Goal: Task Accomplishment & Management: Use online tool/utility

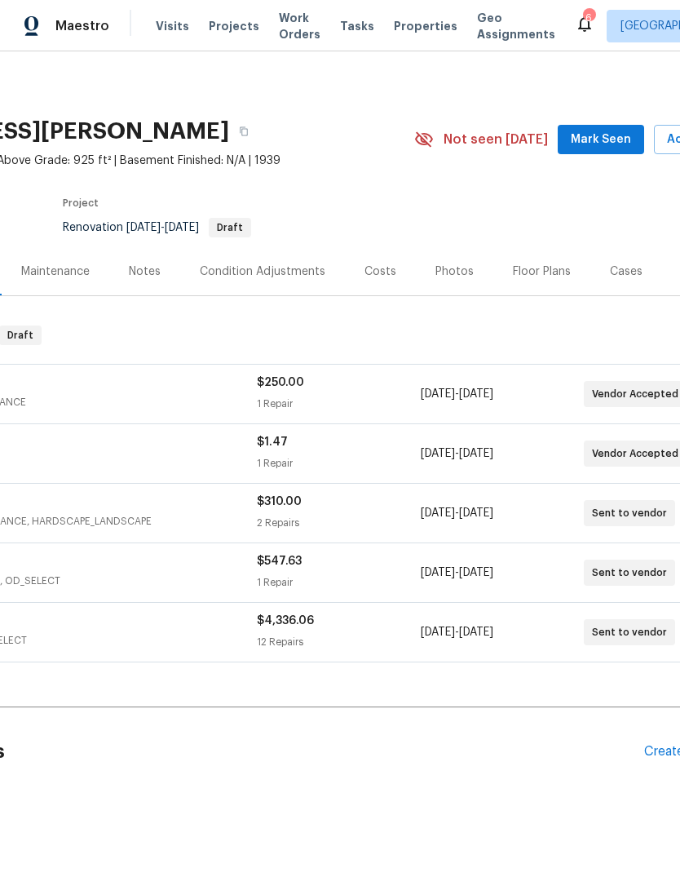
scroll to position [0, 197]
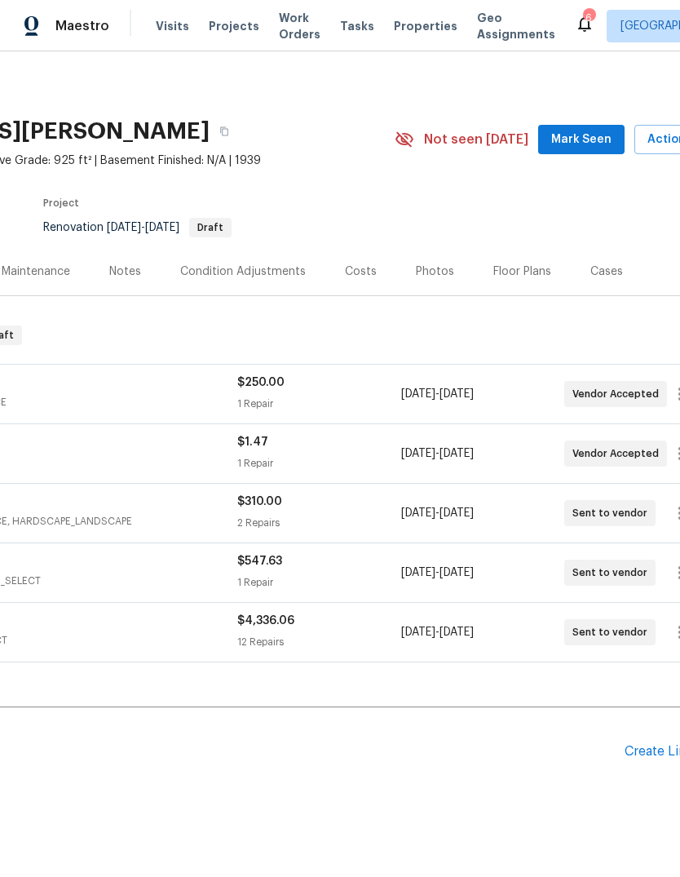
click at [605, 144] on span "Mark Seen" at bounding box center [581, 140] width 60 height 20
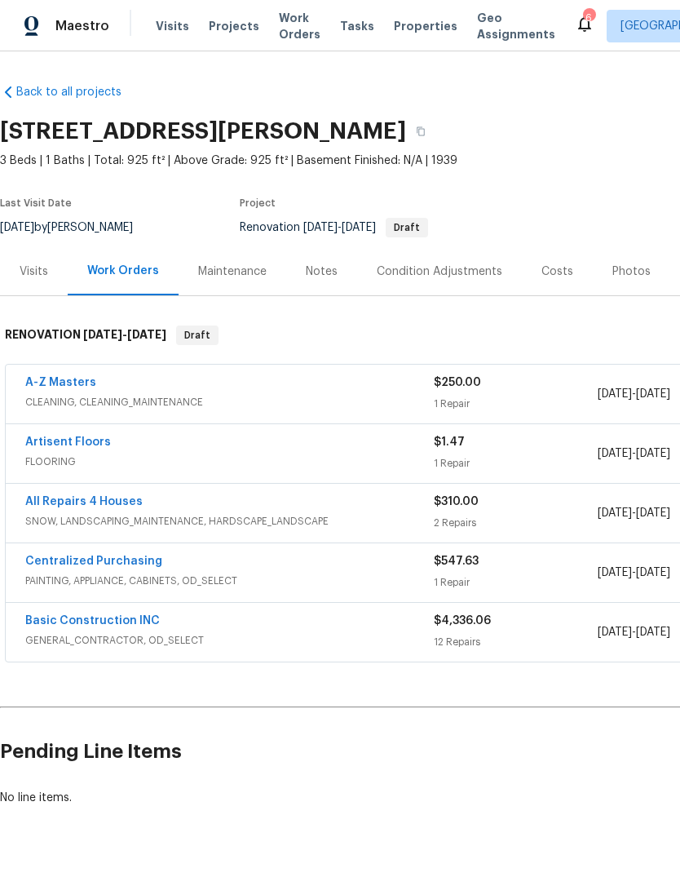
scroll to position [0, 0]
click at [149, 622] on link "Basic Construction INC" at bounding box center [92, 620] width 135 height 11
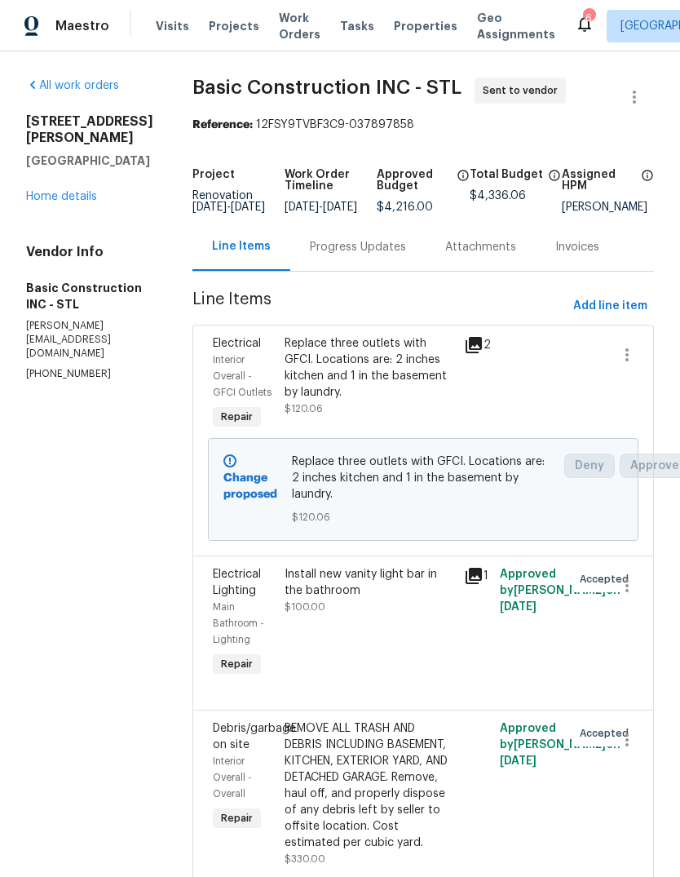
click at [352, 270] on div "Progress Updates" at bounding box center [357, 247] width 135 height 48
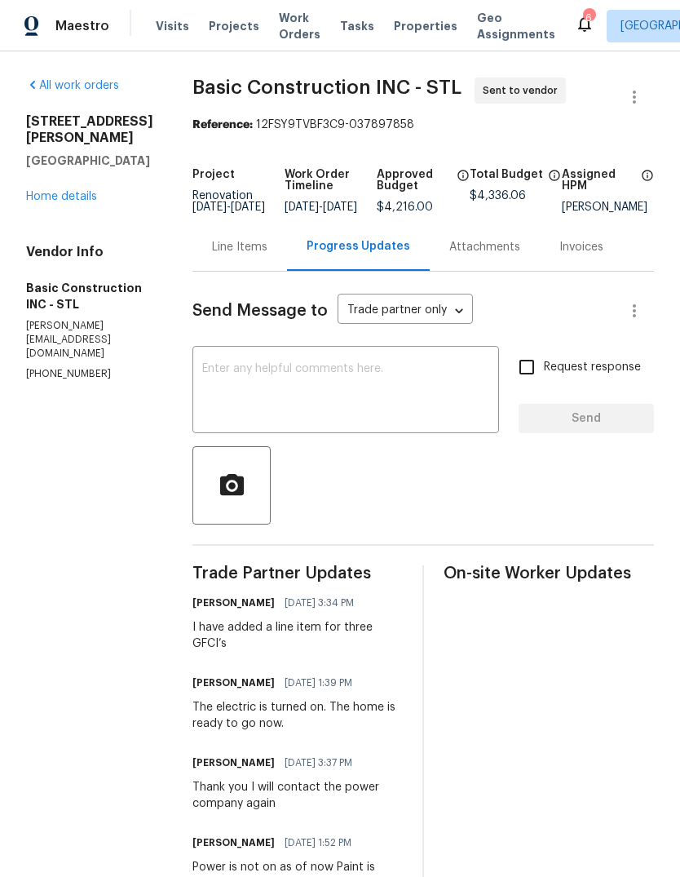
click at [69, 202] on link "Home details" at bounding box center [61, 196] width 71 height 11
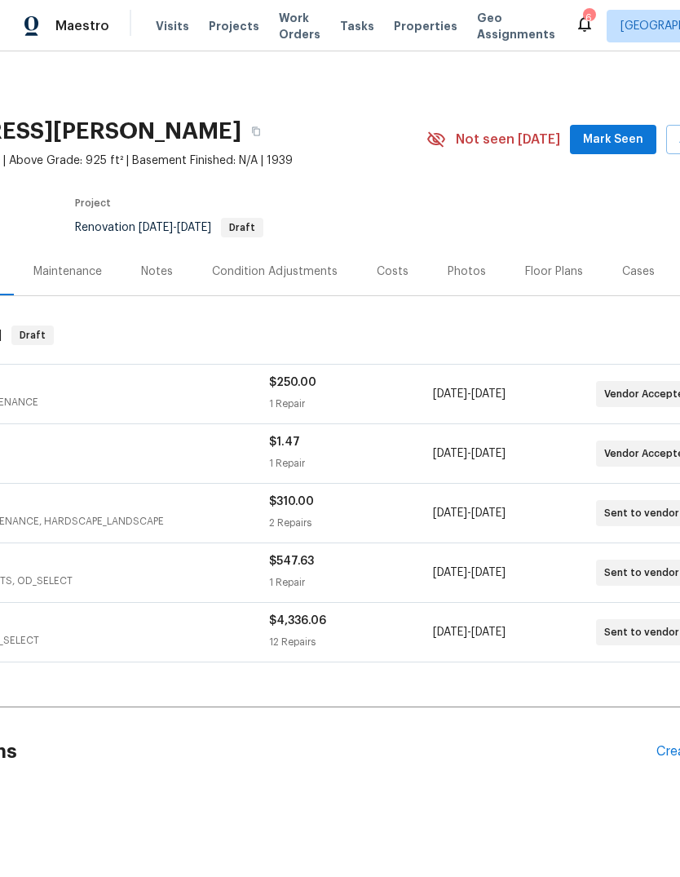
scroll to position [0, 172]
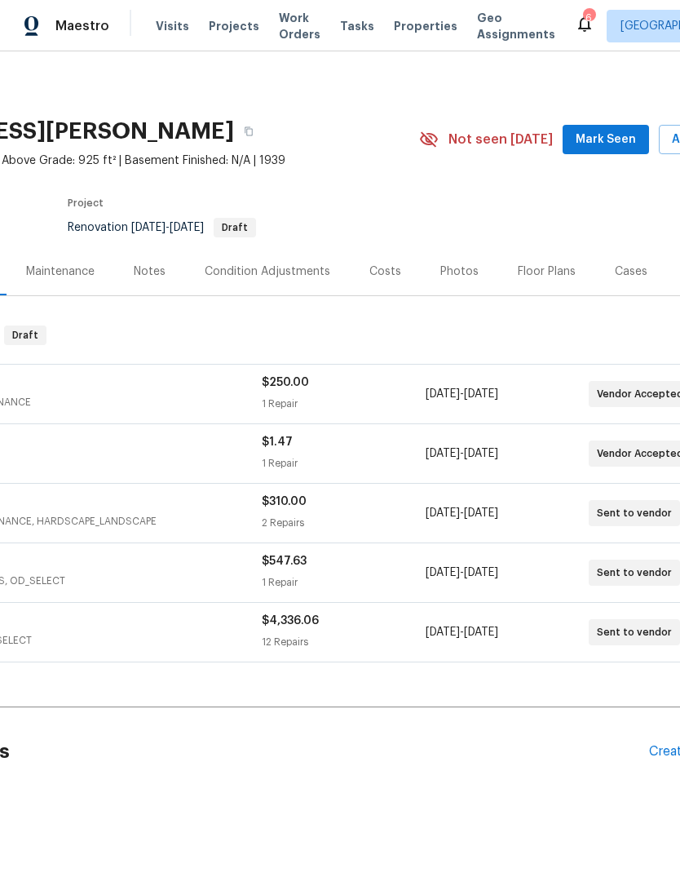
click at [630, 139] on span "Mark Seen" at bounding box center [606, 140] width 60 height 20
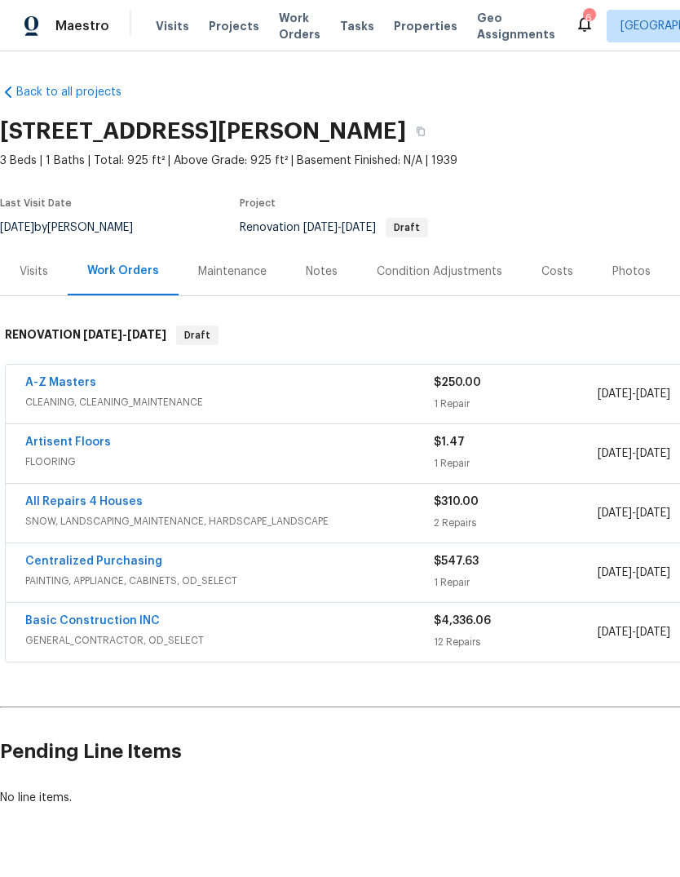
scroll to position [0, 0]
click at [410, 30] on span "Properties" at bounding box center [426, 26] width 64 height 16
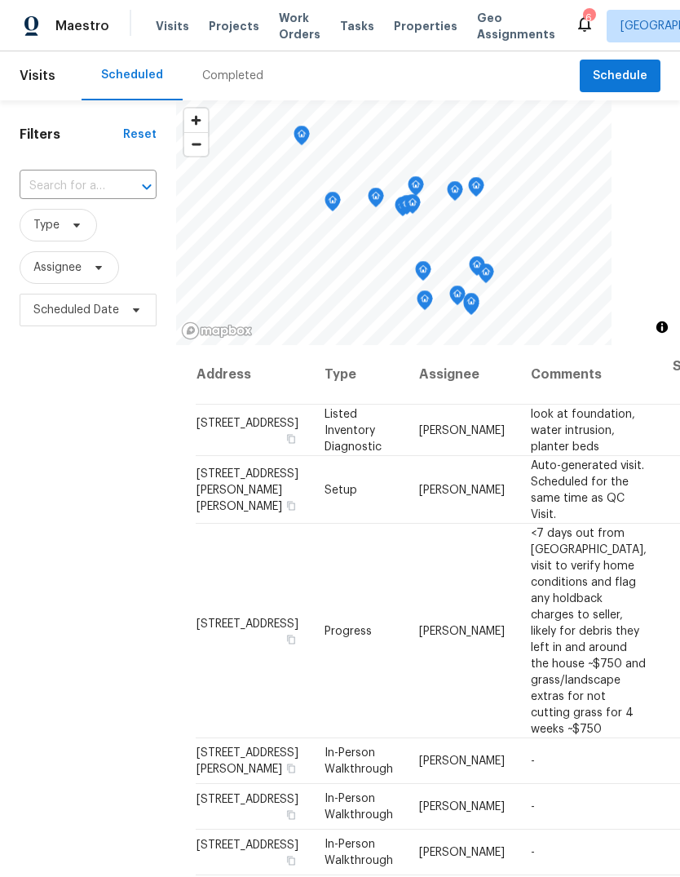
click at [417, 28] on span "Properties" at bounding box center [426, 26] width 64 height 16
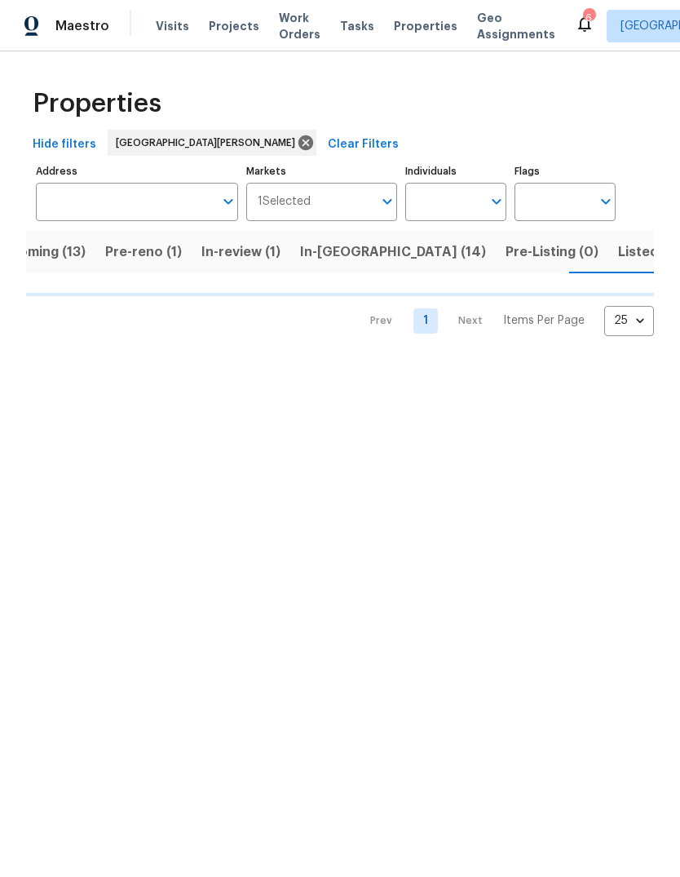
scroll to position [0, 46]
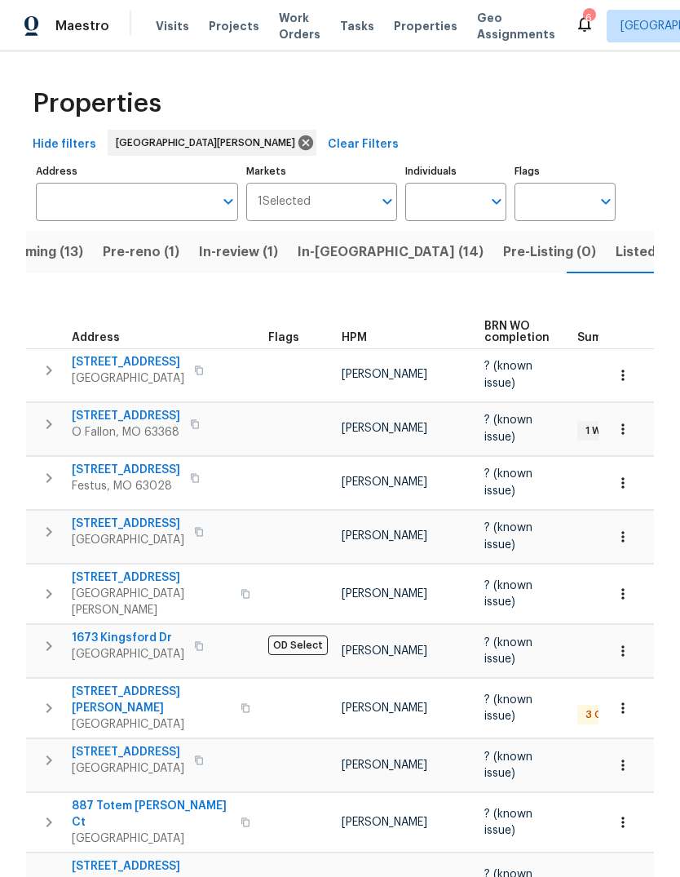
click at [366, 332] on span "HPM" at bounding box center [354, 337] width 25 height 11
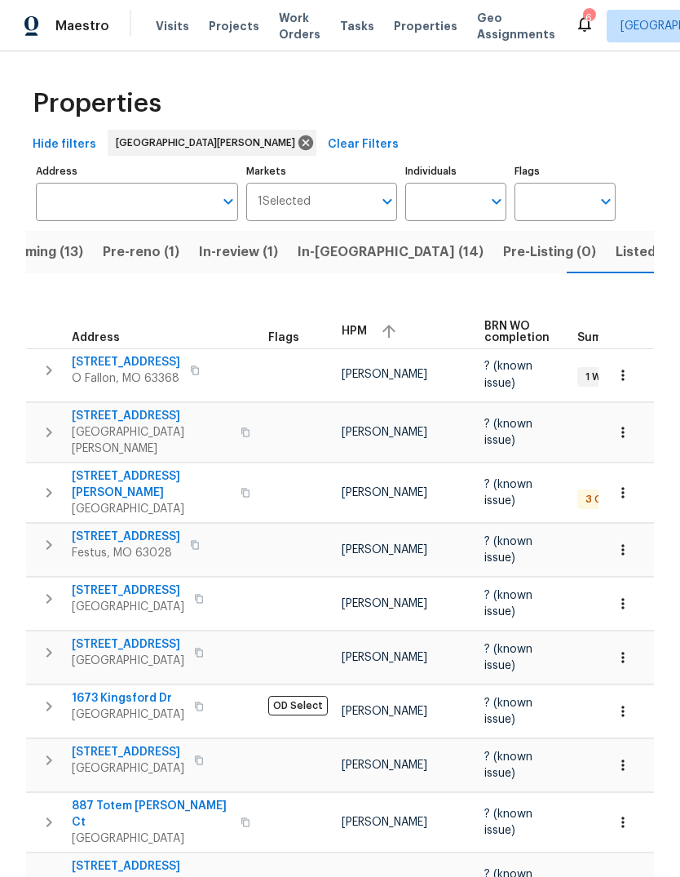
click at [359, 325] on span "HPM" at bounding box center [354, 330] width 25 height 11
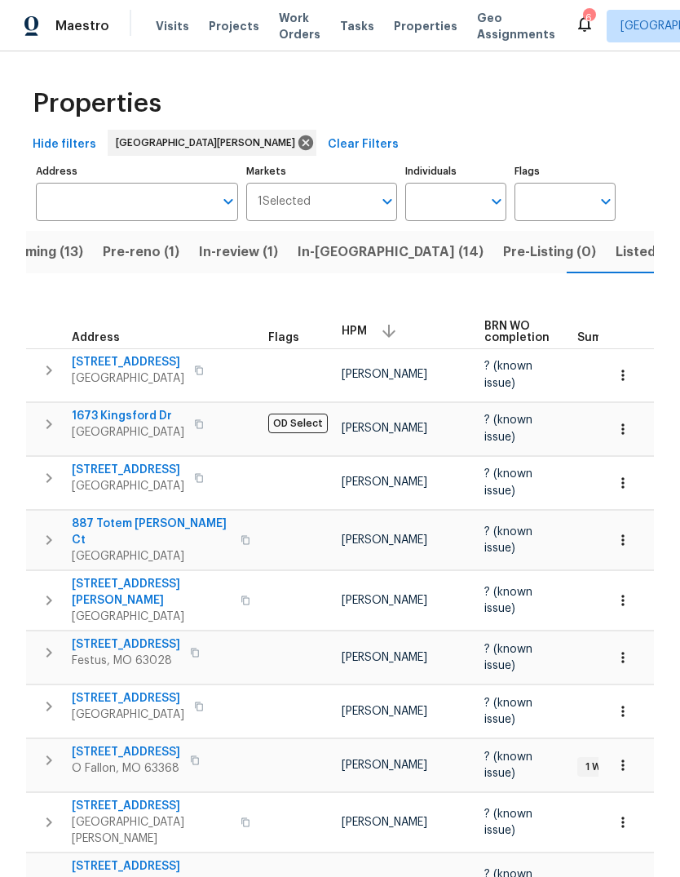
click at [353, 257] on span "In-reno (14)" at bounding box center [391, 252] width 186 height 23
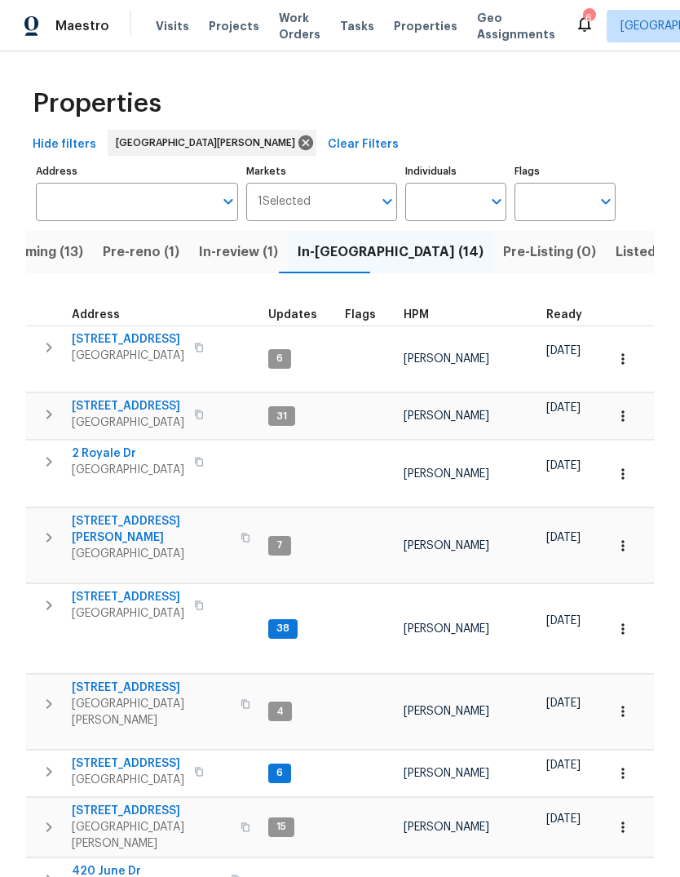
click at [439, 315] on button "button" at bounding box center [441, 314] width 5 height 5
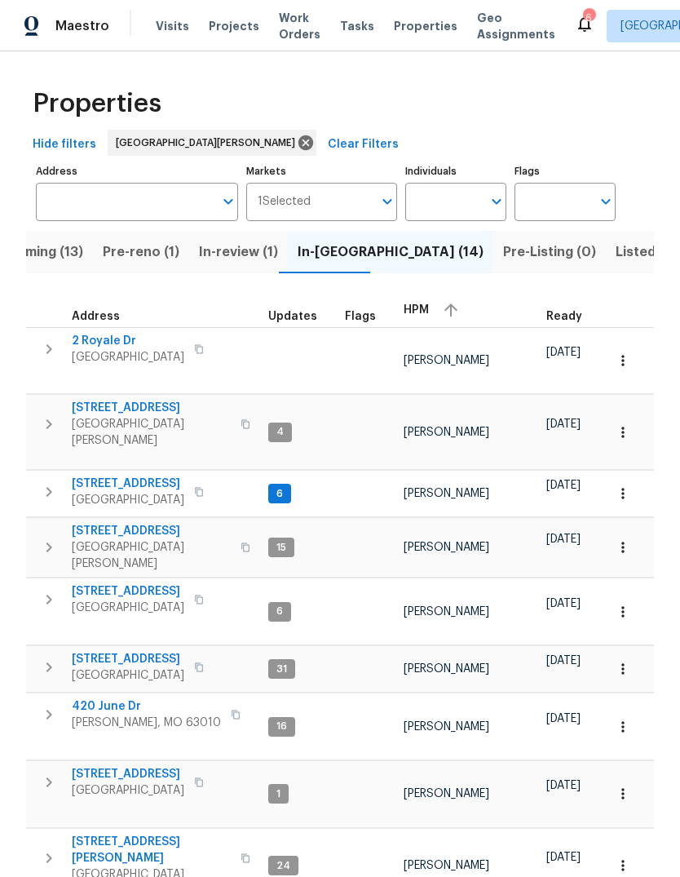
click at [430, 309] on div "HPM" at bounding box center [469, 310] width 130 height 24
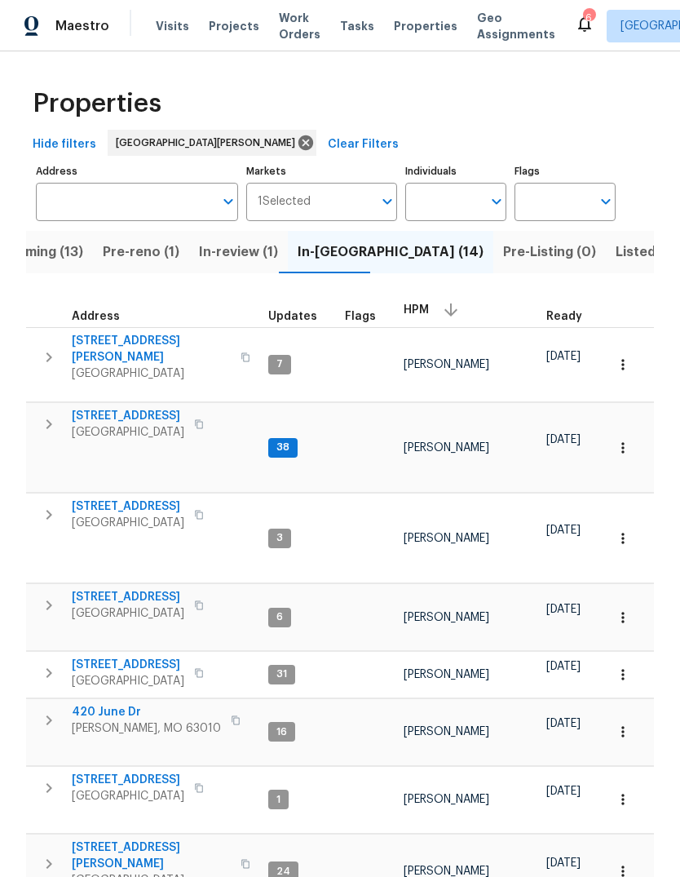
click at [175, 424] on span "[GEOGRAPHIC_DATA]" at bounding box center [128, 432] width 113 height 16
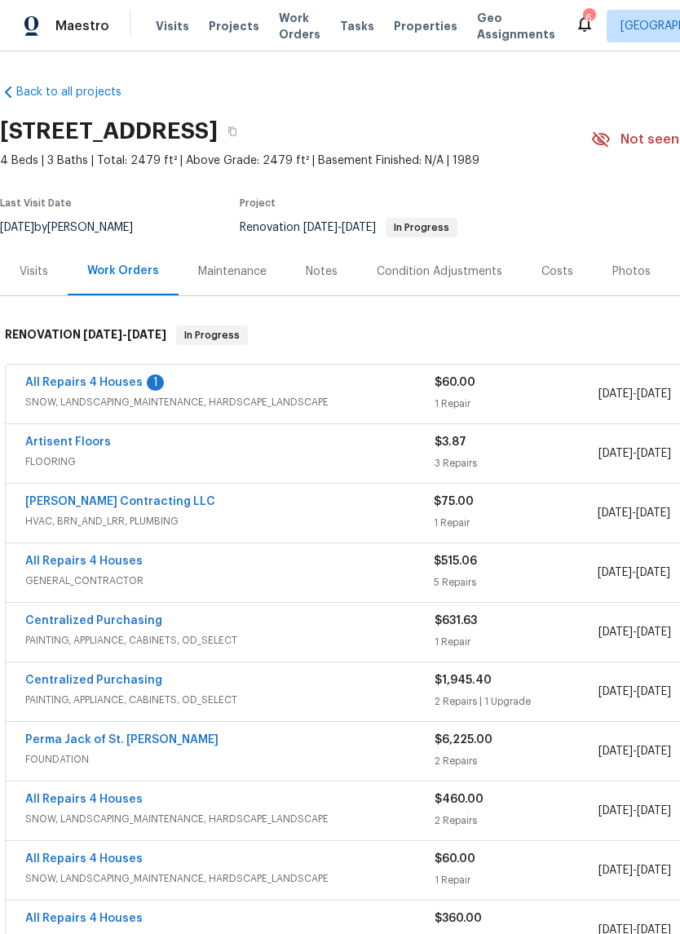
click at [131, 385] on link "All Repairs 4 Houses" at bounding box center [83, 382] width 117 height 11
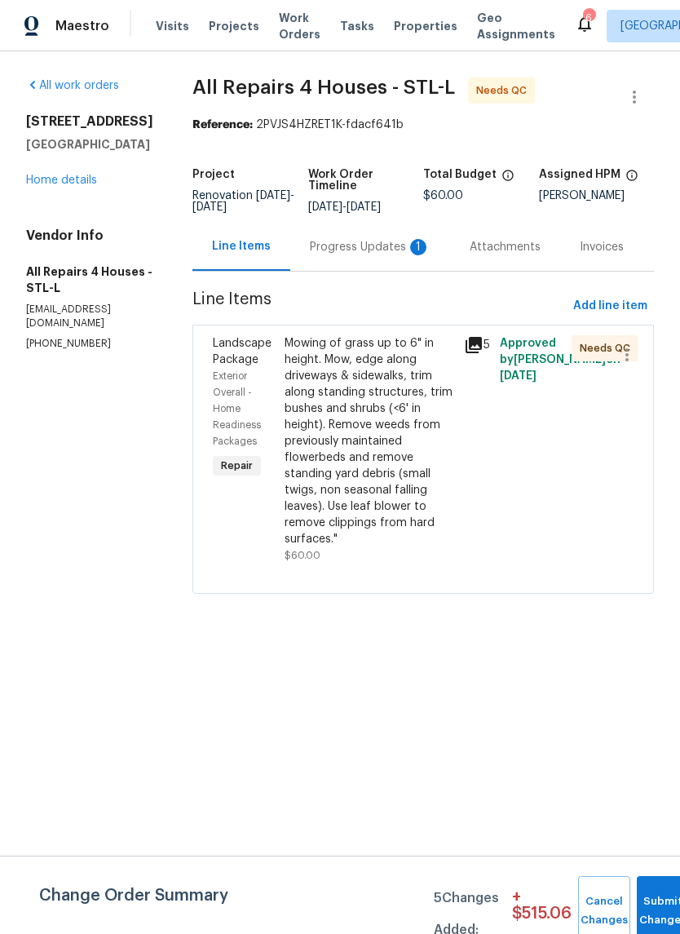
click at [405, 255] on div "Progress Updates 1" at bounding box center [370, 247] width 121 height 16
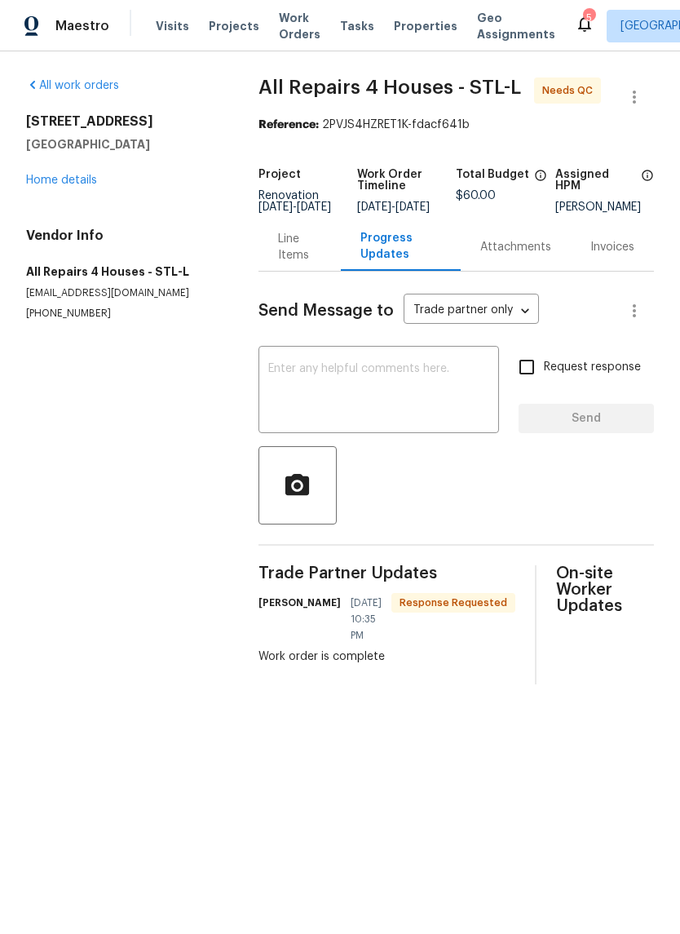
click at [299, 263] on div "Line Items" at bounding box center [299, 247] width 43 height 33
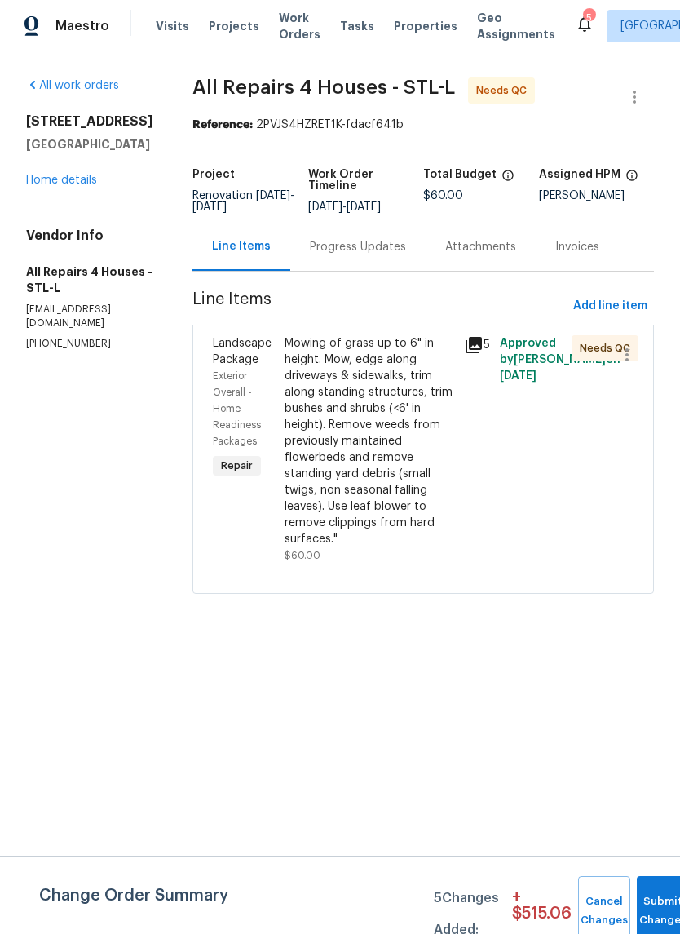
click at [481, 353] on icon at bounding box center [474, 345] width 16 height 16
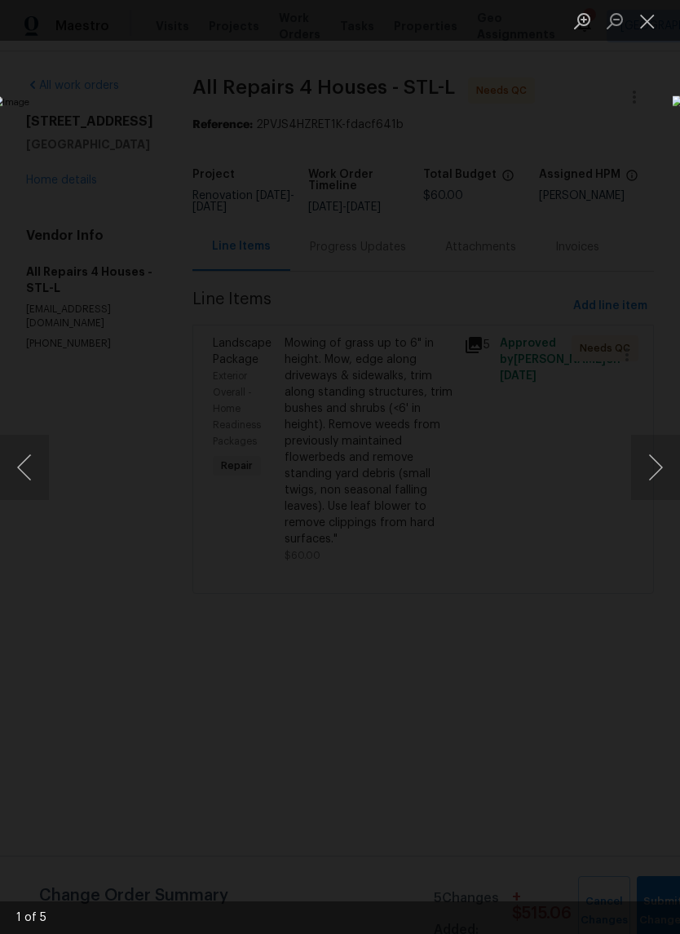
click at [661, 473] on button "Next image" at bounding box center [655, 467] width 49 height 65
click at [657, 474] on button "Next image" at bounding box center [655, 467] width 49 height 65
click at [650, 476] on button "Next image" at bounding box center [655, 467] width 49 height 65
click at [657, 481] on button "Next image" at bounding box center [655, 467] width 49 height 65
click at [656, 483] on button "Next image" at bounding box center [655, 467] width 49 height 65
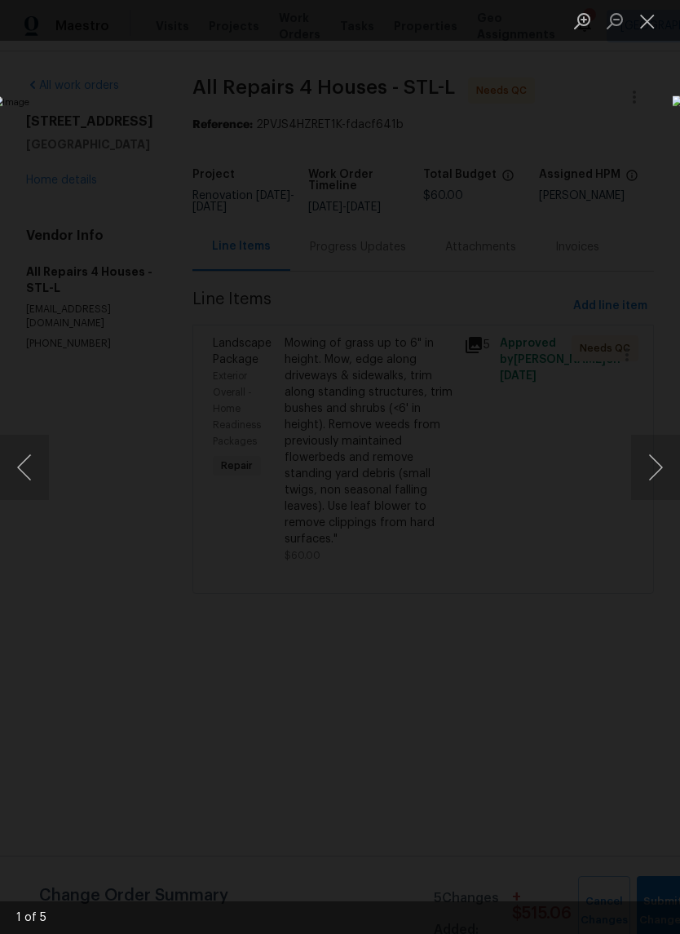
click at [657, 480] on button "Next image" at bounding box center [655, 467] width 49 height 65
click at [656, 486] on button "Next image" at bounding box center [655, 467] width 49 height 65
click at [647, 22] on button "Close lightbox" at bounding box center [647, 21] width 33 height 29
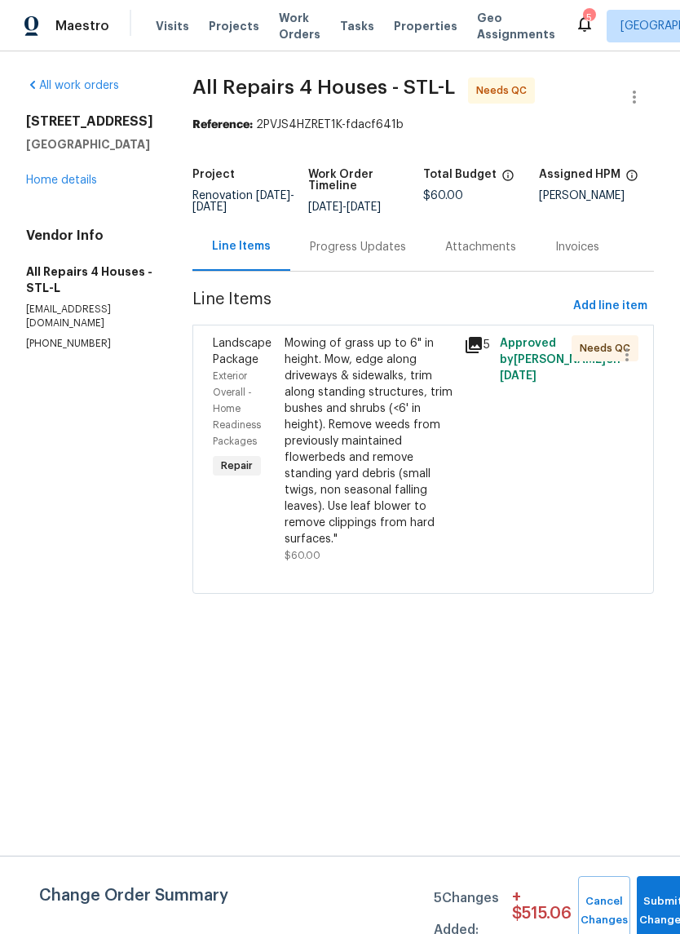
click at [396, 462] on div "Mowing of grass up to 6" in height. Mow, edge along driveways & sidewalks, trim…" at bounding box center [370, 441] width 170 height 212
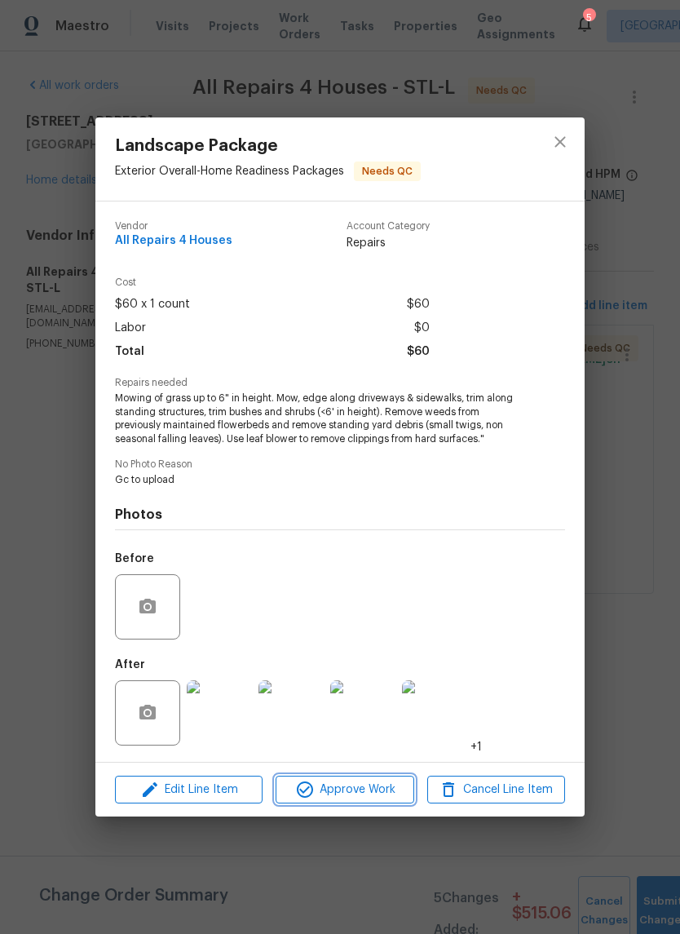
click at [370, 788] on span "Approve Work" at bounding box center [345, 790] width 128 height 20
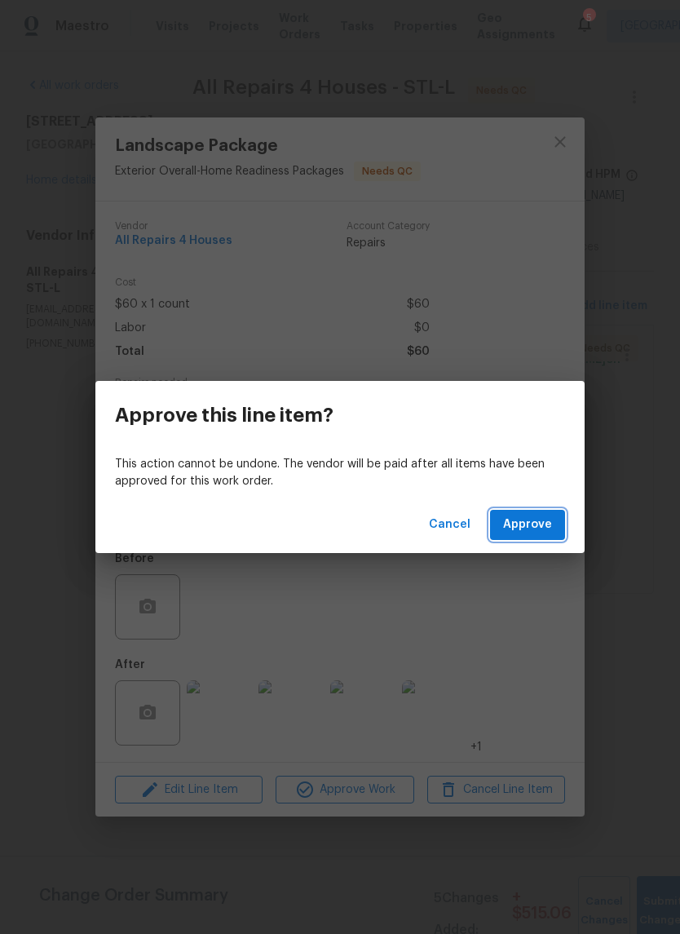
click at [538, 529] on span "Approve" at bounding box center [527, 525] width 49 height 20
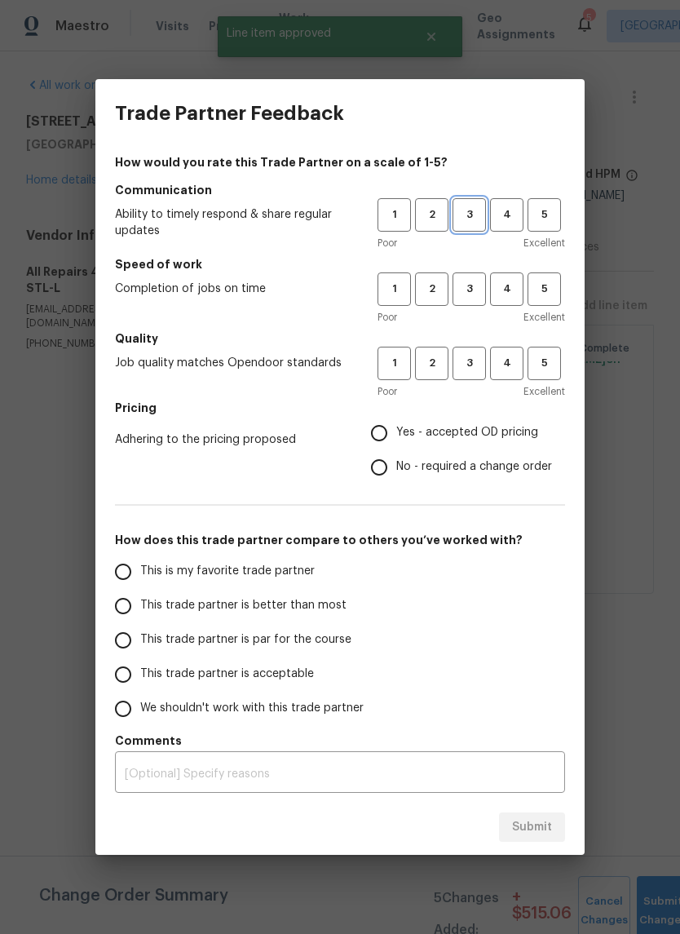
click at [478, 210] on span "3" at bounding box center [469, 215] width 30 height 19
click at [476, 289] on span "3" at bounding box center [469, 289] width 30 height 19
click at [477, 365] on span "3" at bounding box center [469, 363] width 30 height 19
click at [475, 436] on span "Yes - accepted OD pricing" at bounding box center [467, 432] width 142 height 17
click at [396, 436] on input "Yes - accepted OD pricing" at bounding box center [379, 433] width 34 height 34
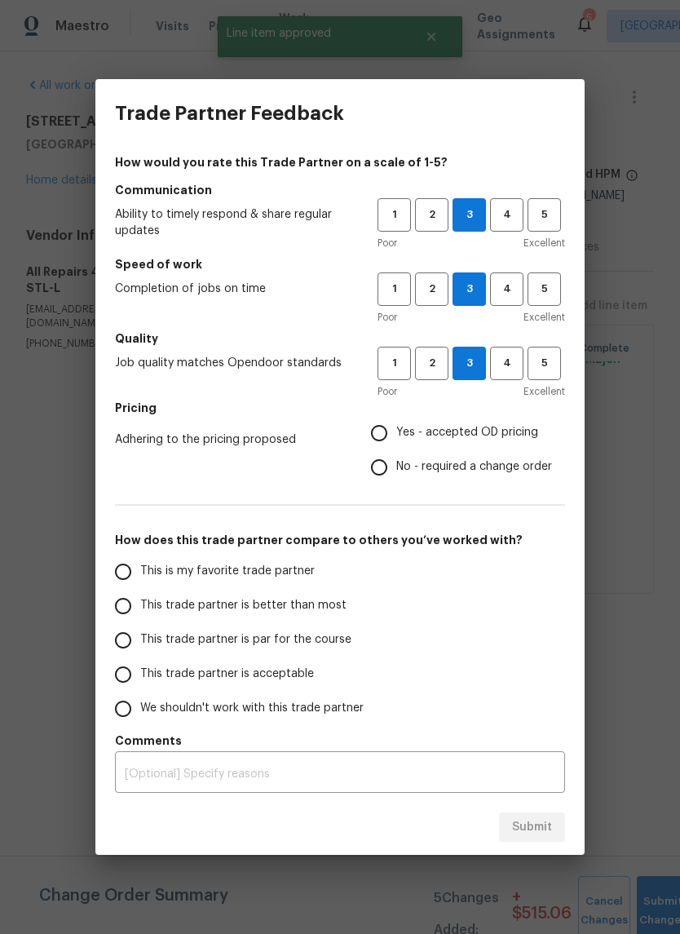
radio input "true"
click at [322, 610] on span "This trade partner is better than most" at bounding box center [243, 605] width 206 height 17
click at [140, 610] on input "This trade partner is better than most" at bounding box center [123, 606] width 34 height 34
click at [540, 828] on span "Submit" at bounding box center [532, 827] width 40 height 20
radio input "true"
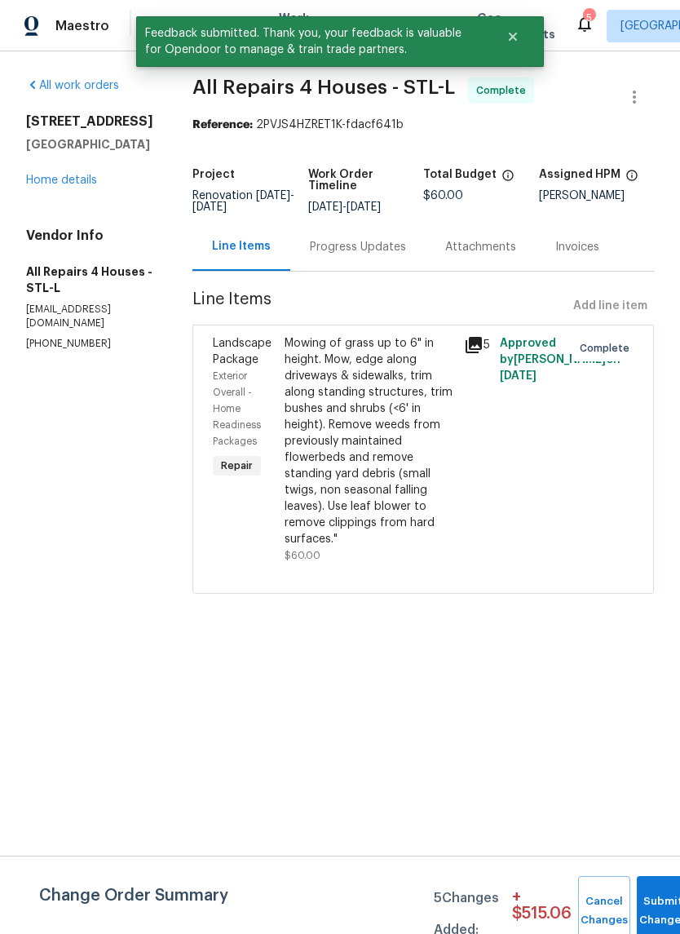
click at [71, 184] on link "Home details" at bounding box center [61, 180] width 71 height 11
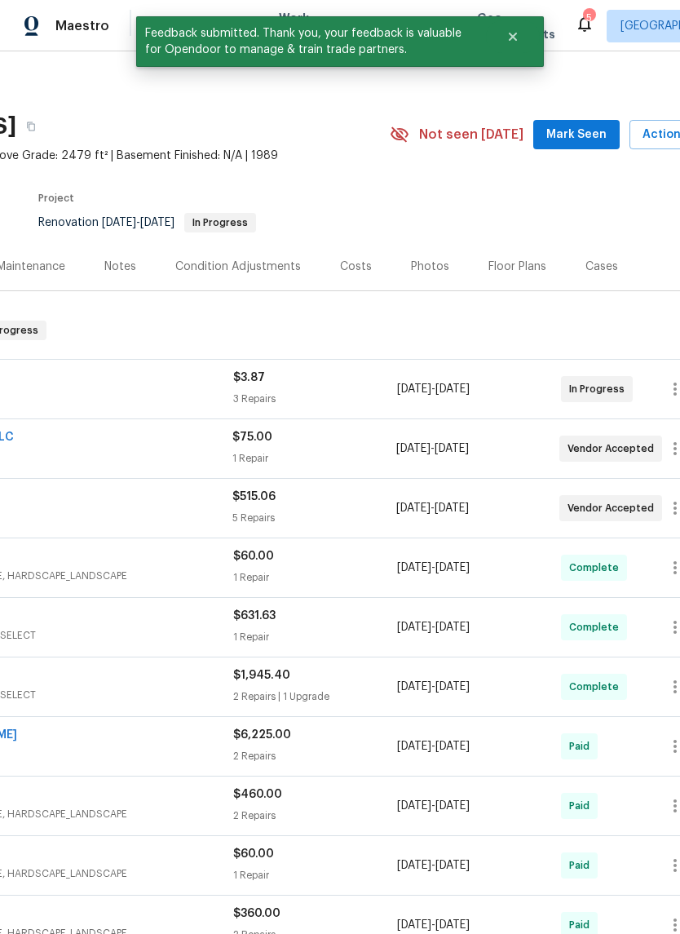
scroll to position [1, 214]
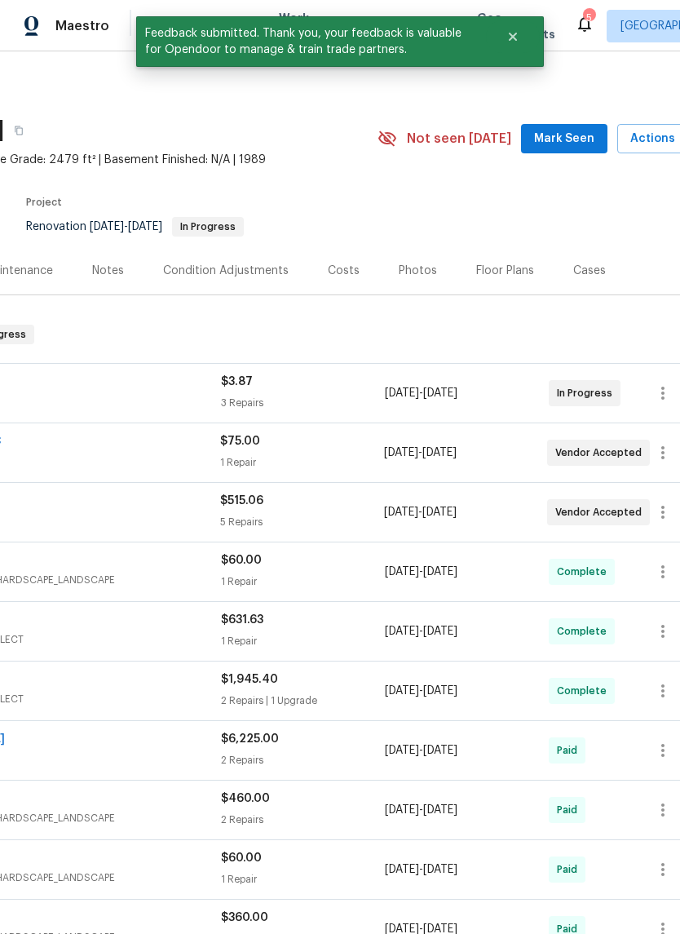
click at [573, 149] on button "Mark Seen" at bounding box center [564, 139] width 86 height 30
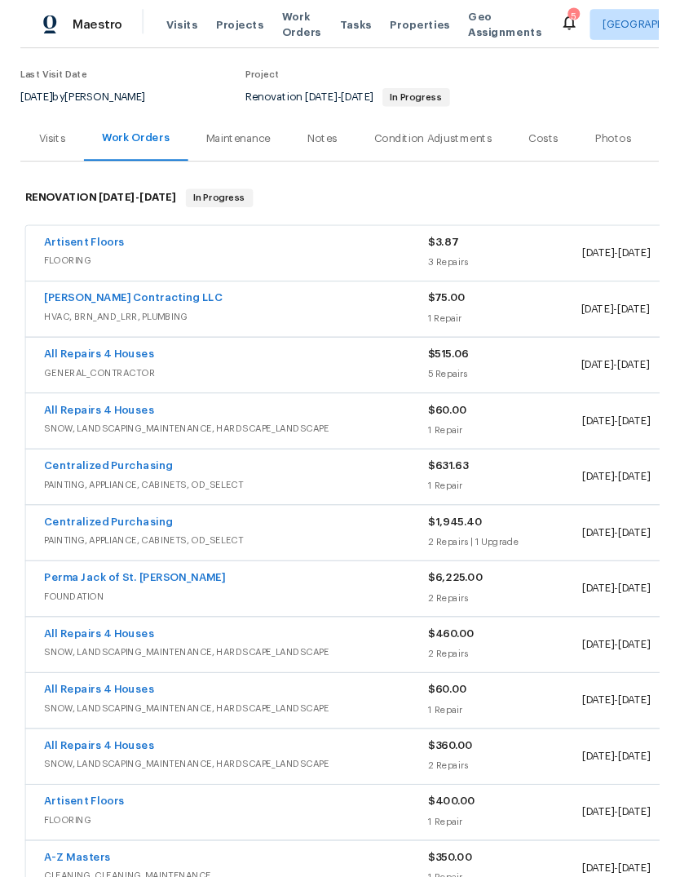
scroll to position [123, 0]
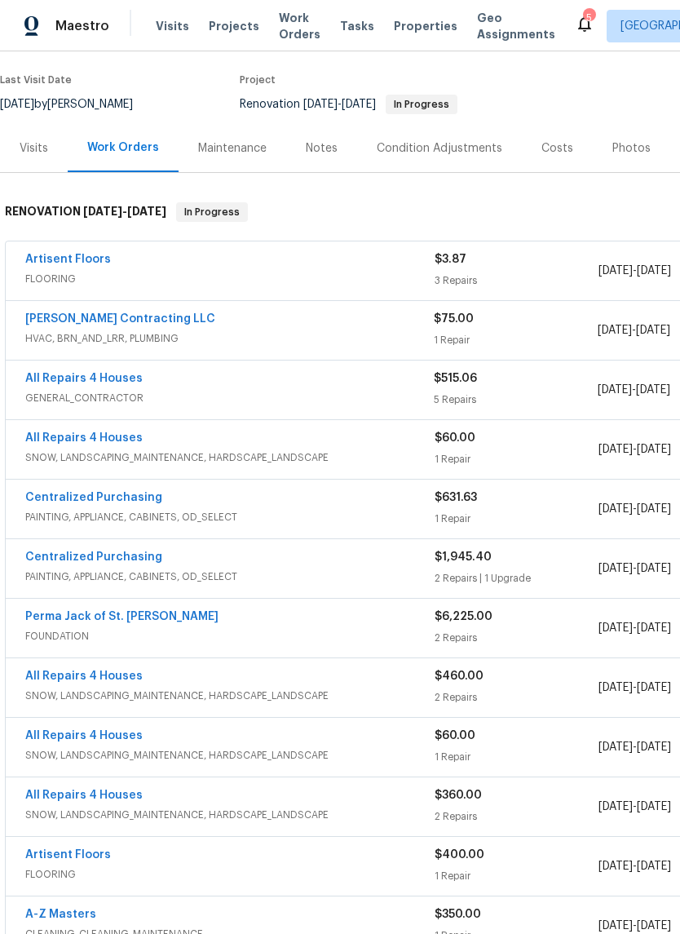
click at [91, 262] on link "Artisent Floors" at bounding box center [68, 259] width 86 height 11
